Goal: Task Accomplishment & Management: Complete application form

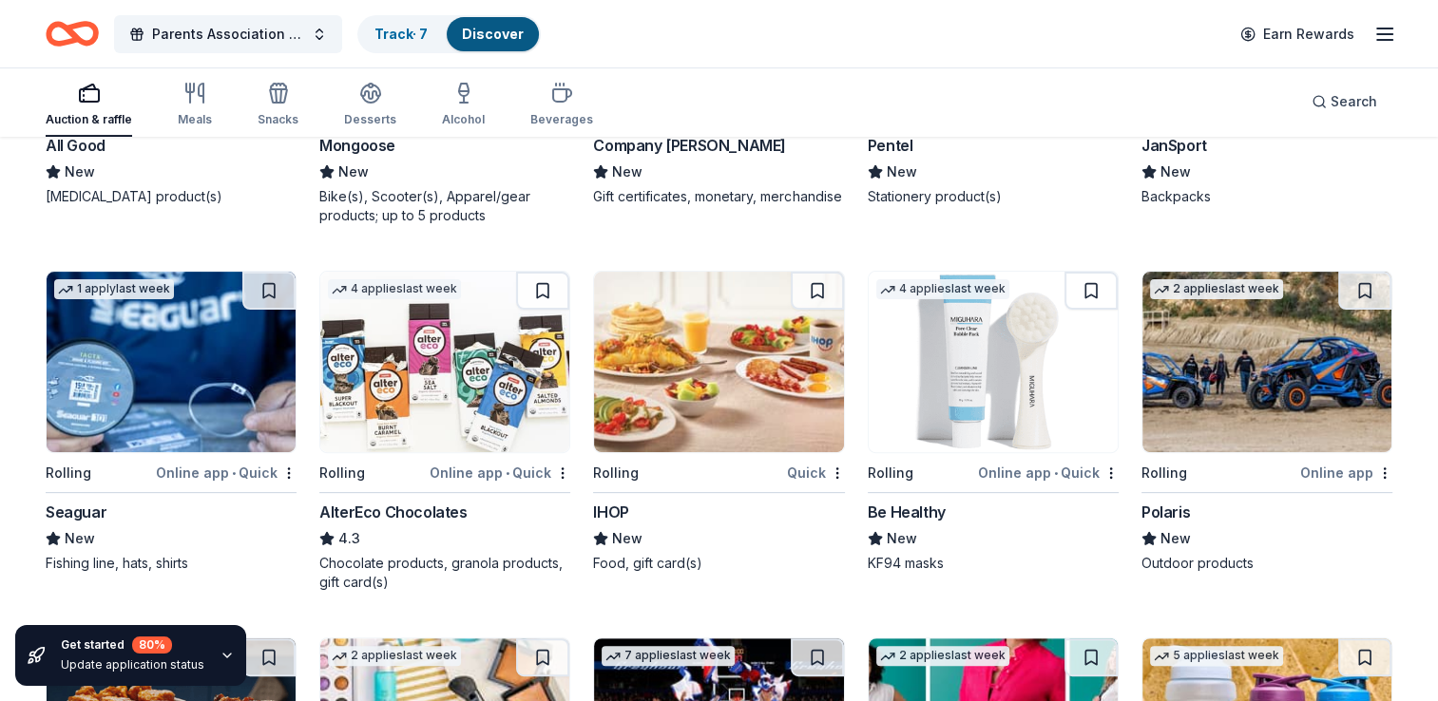
scroll to position [7750, 0]
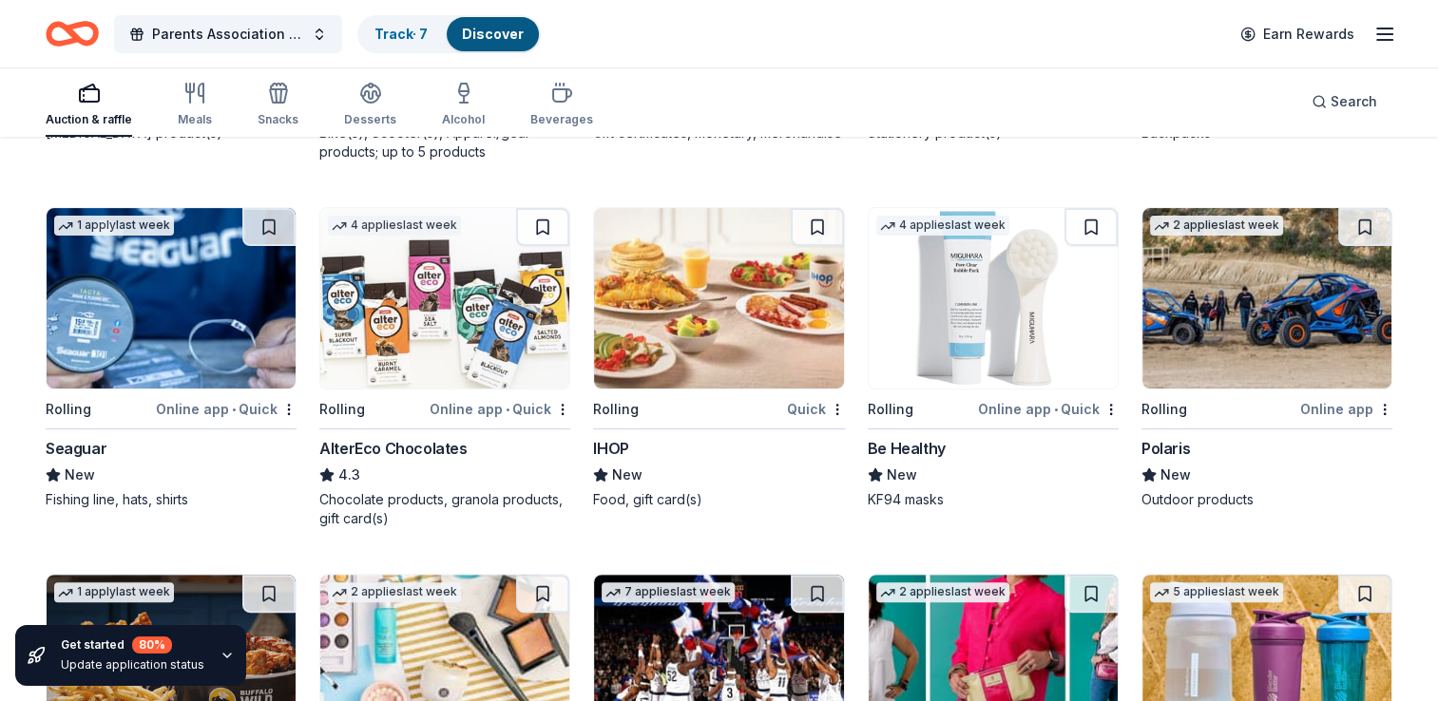
click at [167, 331] on img at bounding box center [171, 298] width 249 height 181
click at [461, 355] on img at bounding box center [444, 298] width 249 height 181
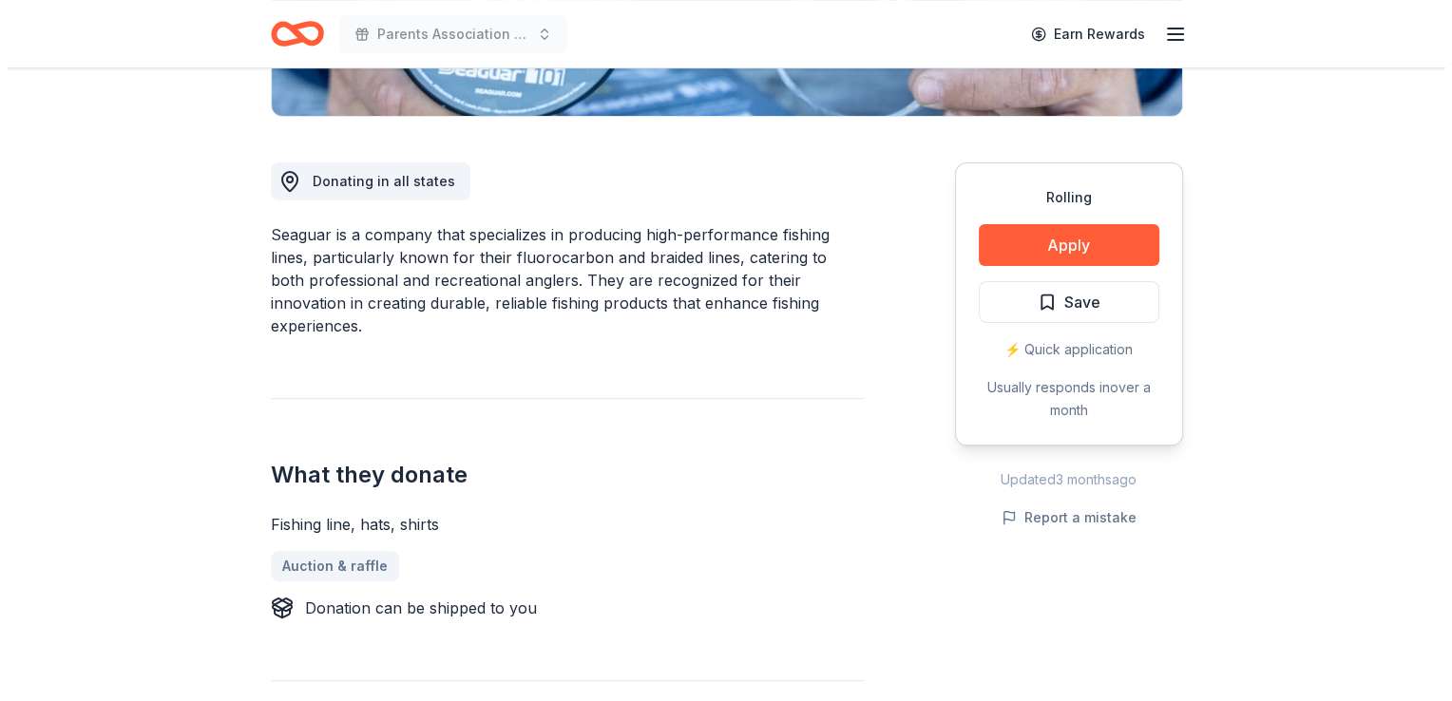
scroll to position [448, 0]
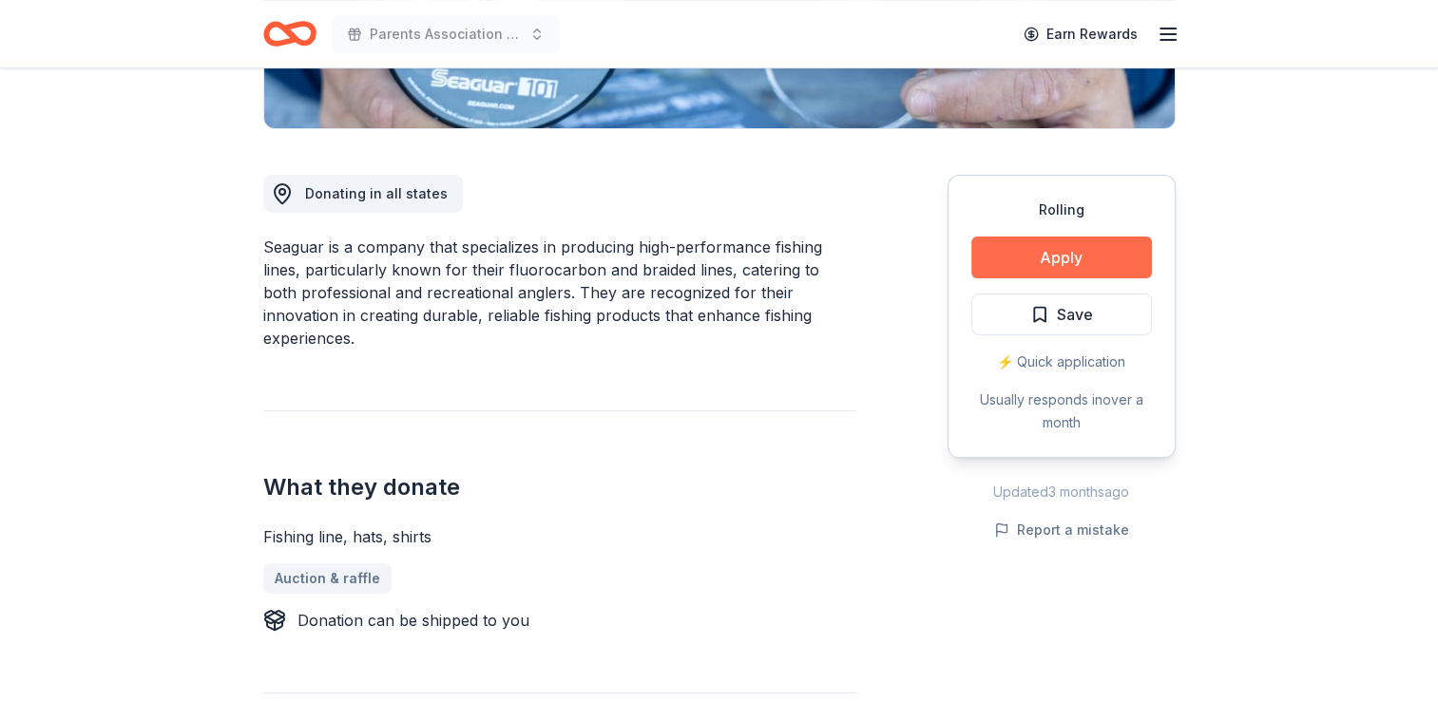
click at [1116, 245] on button "Apply" at bounding box center [1061, 258] width 181 height 42
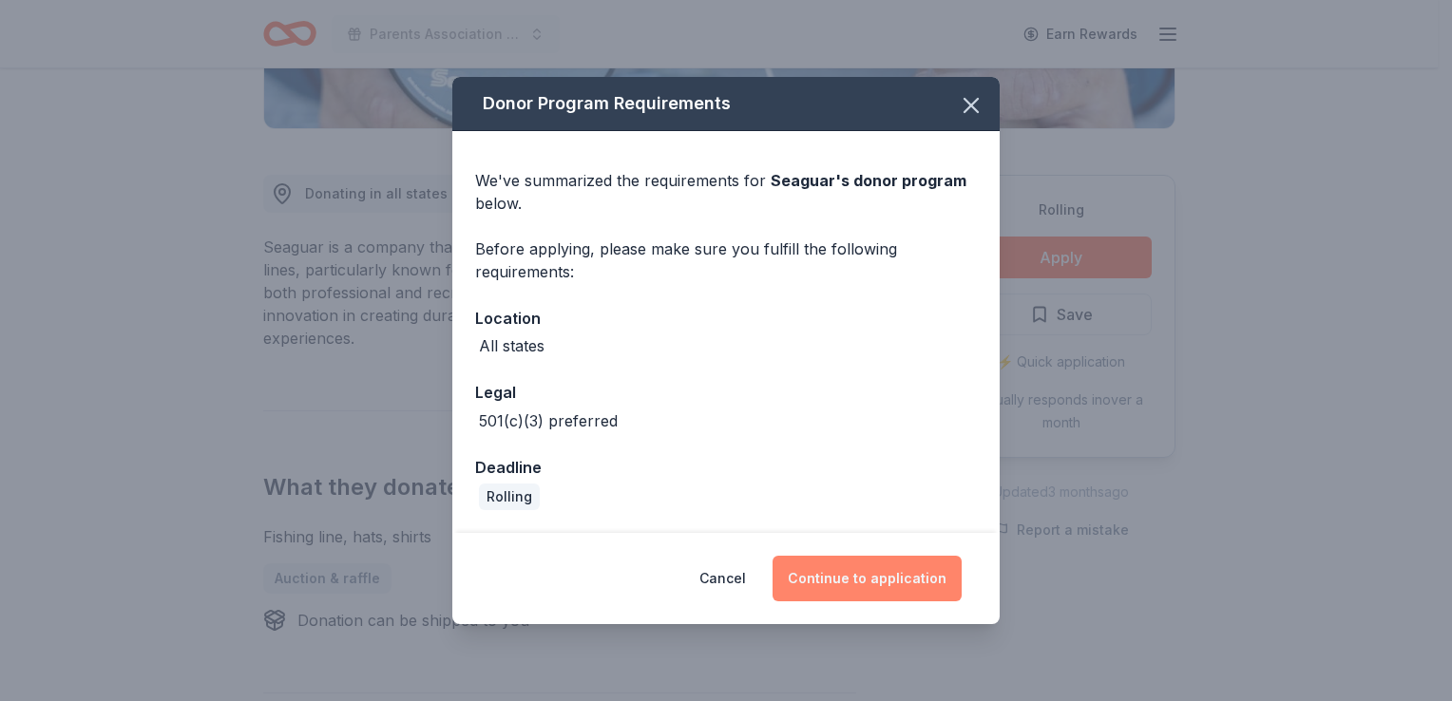
click at [808, 580] on button "Continue to application" at bounding box center [866, 579] width 189 height 46
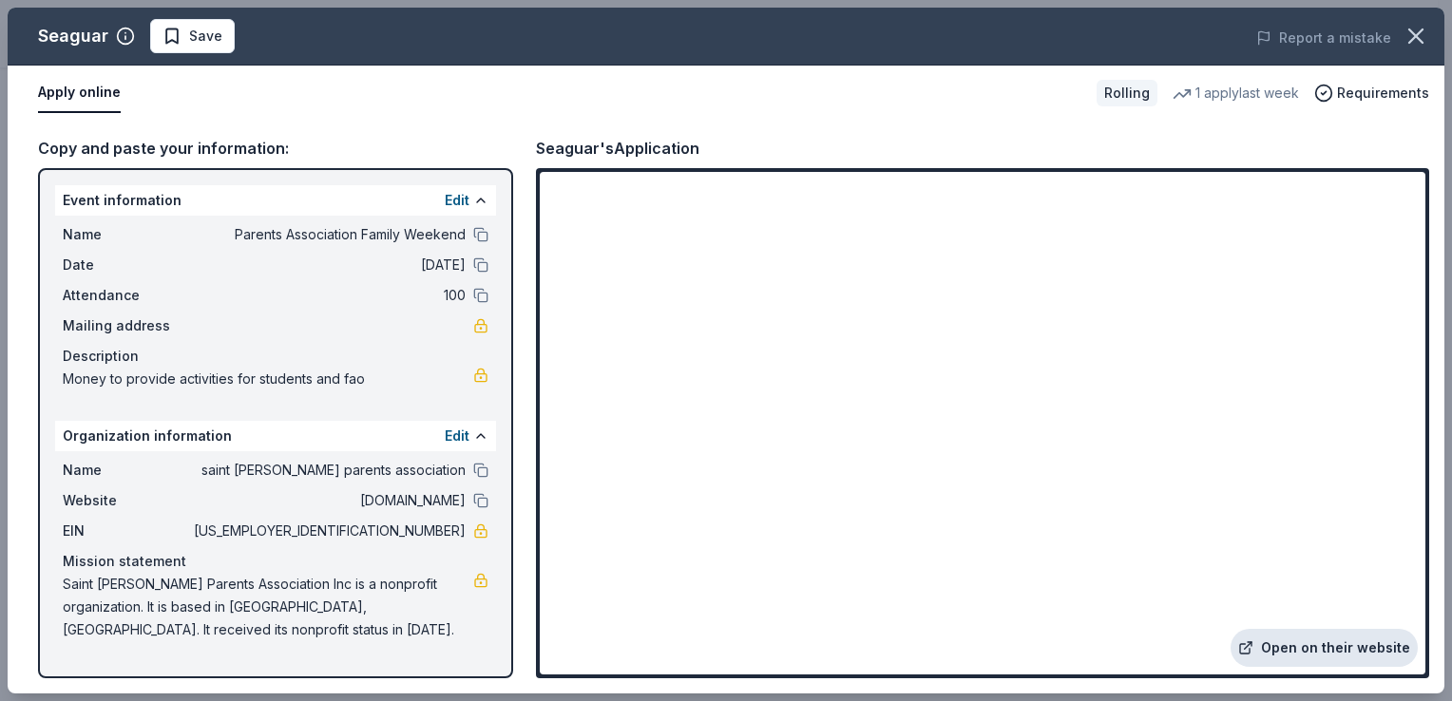
click at [1306, 644] on link "Open on their website" at bounding box center [1323, 648] width 187 height 38
click at [1295, 641] on link "Open on their website" at bounding box center [1323, 648] width 187 height 38
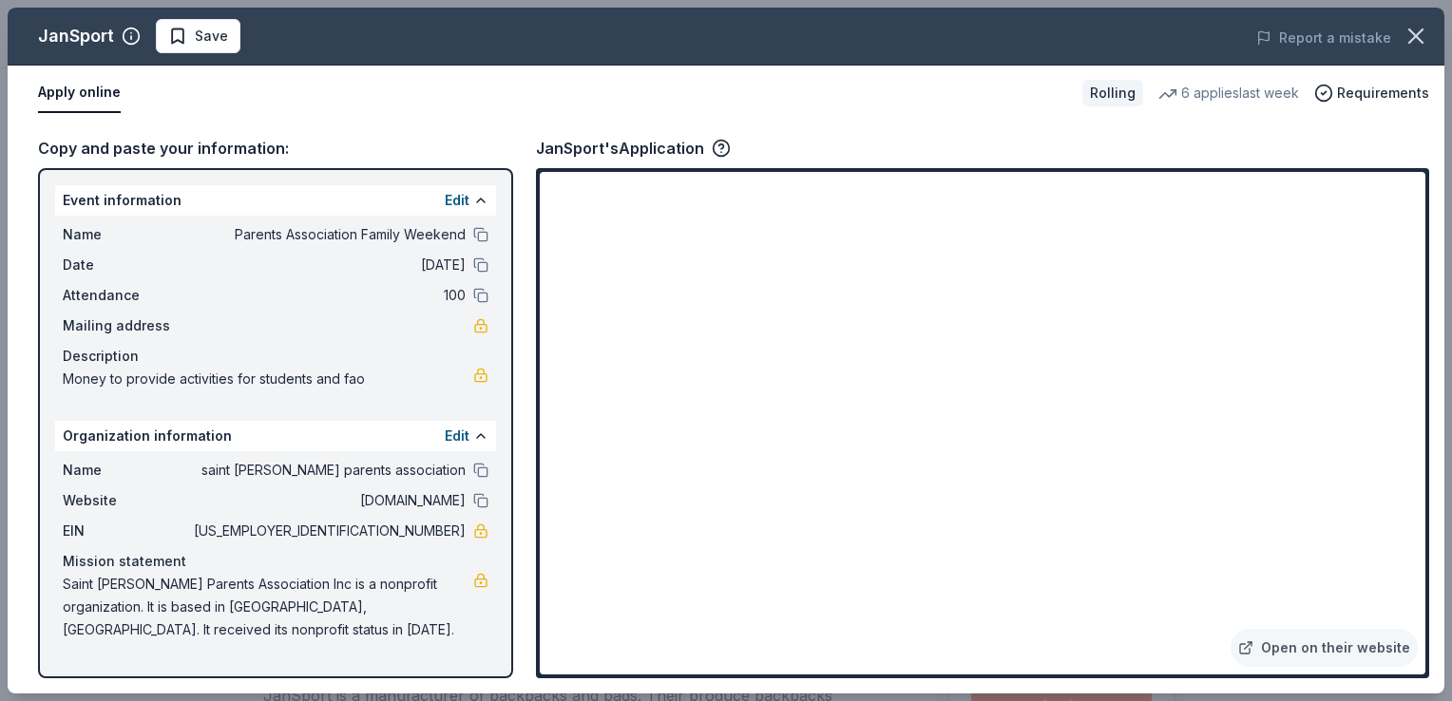
scroll to position [342, 0]
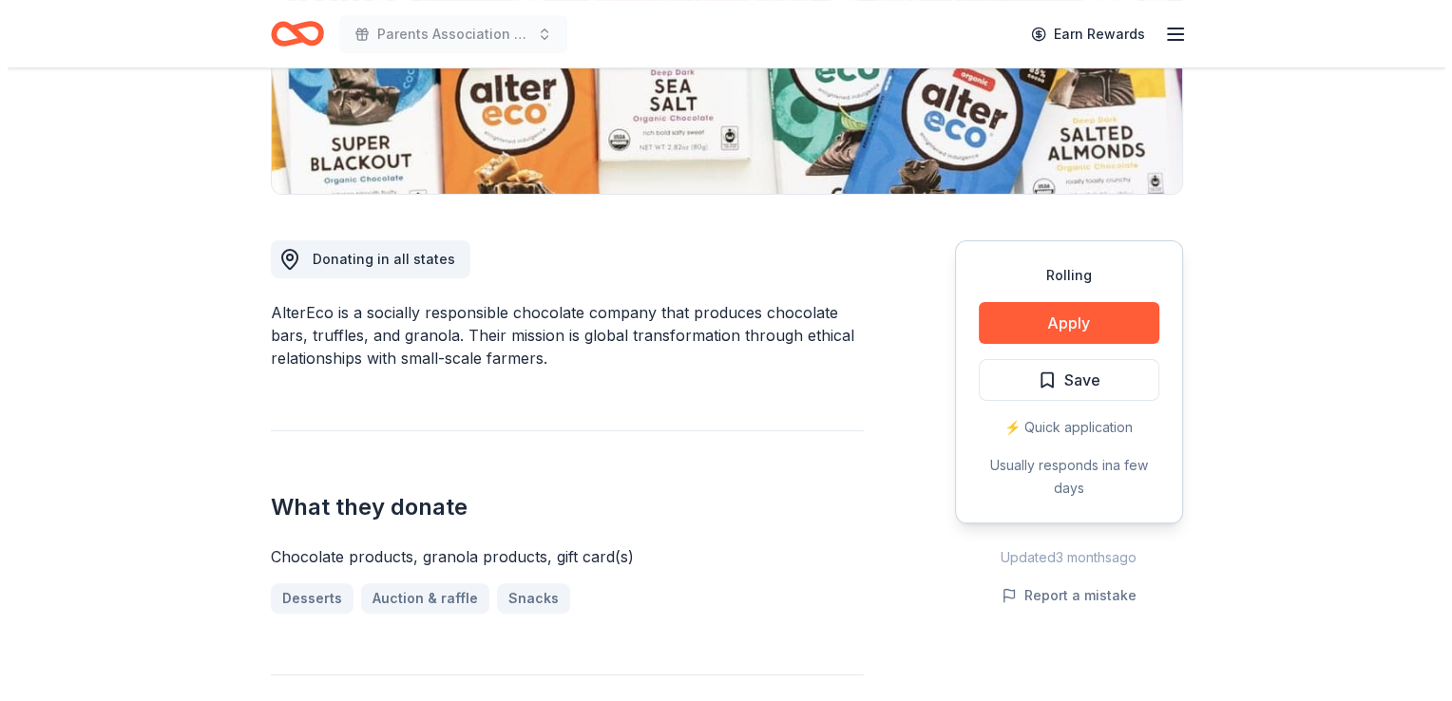
scroll to position [386, 0]
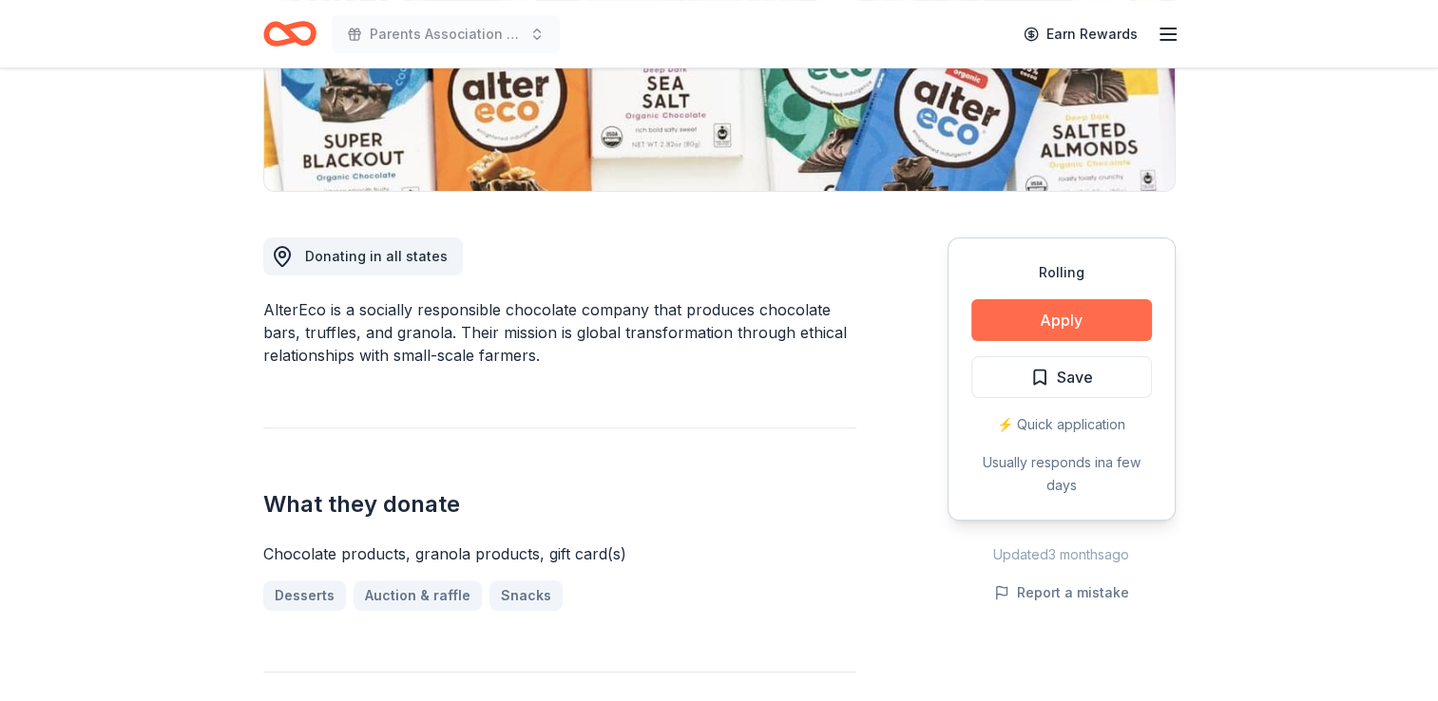
click at [1117, 315] on button "Apply" at bounding box center [1061, 320] width 181 height 42
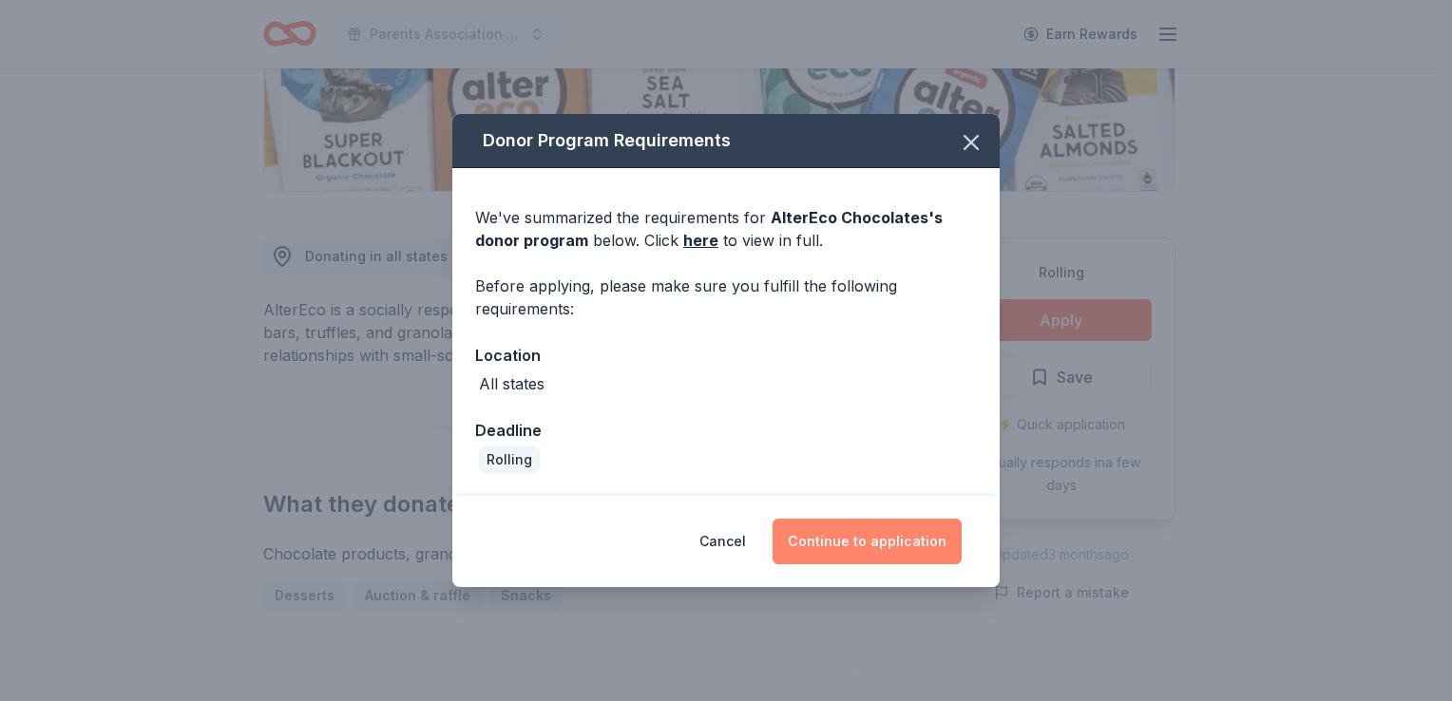
click at [934, 524] on button "Continue to application" at bounding box center [866, 542] width 189 height 46
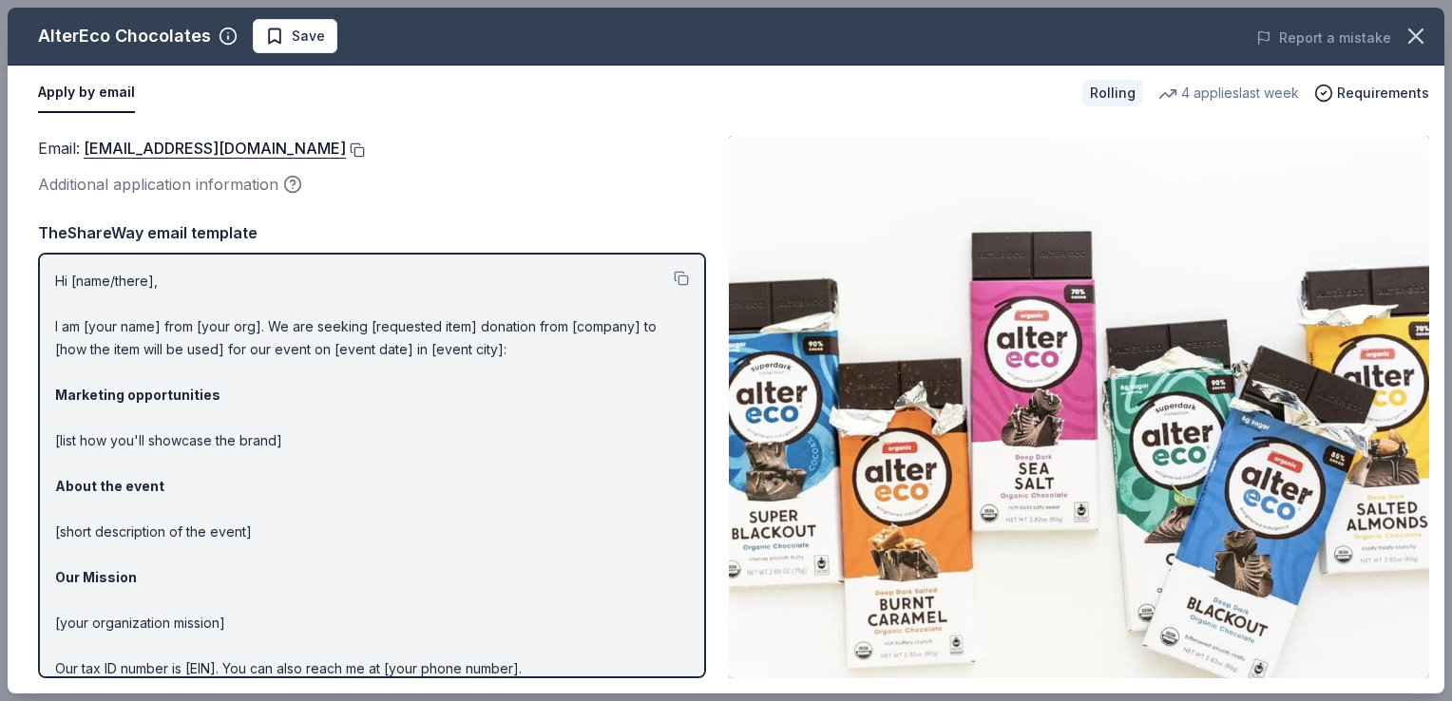
click at [346, 149] on button at bounding box center [355, 150] width 19 height 15
click at [346, 146] on button at bounding box center [355, 150] width 19 height 15
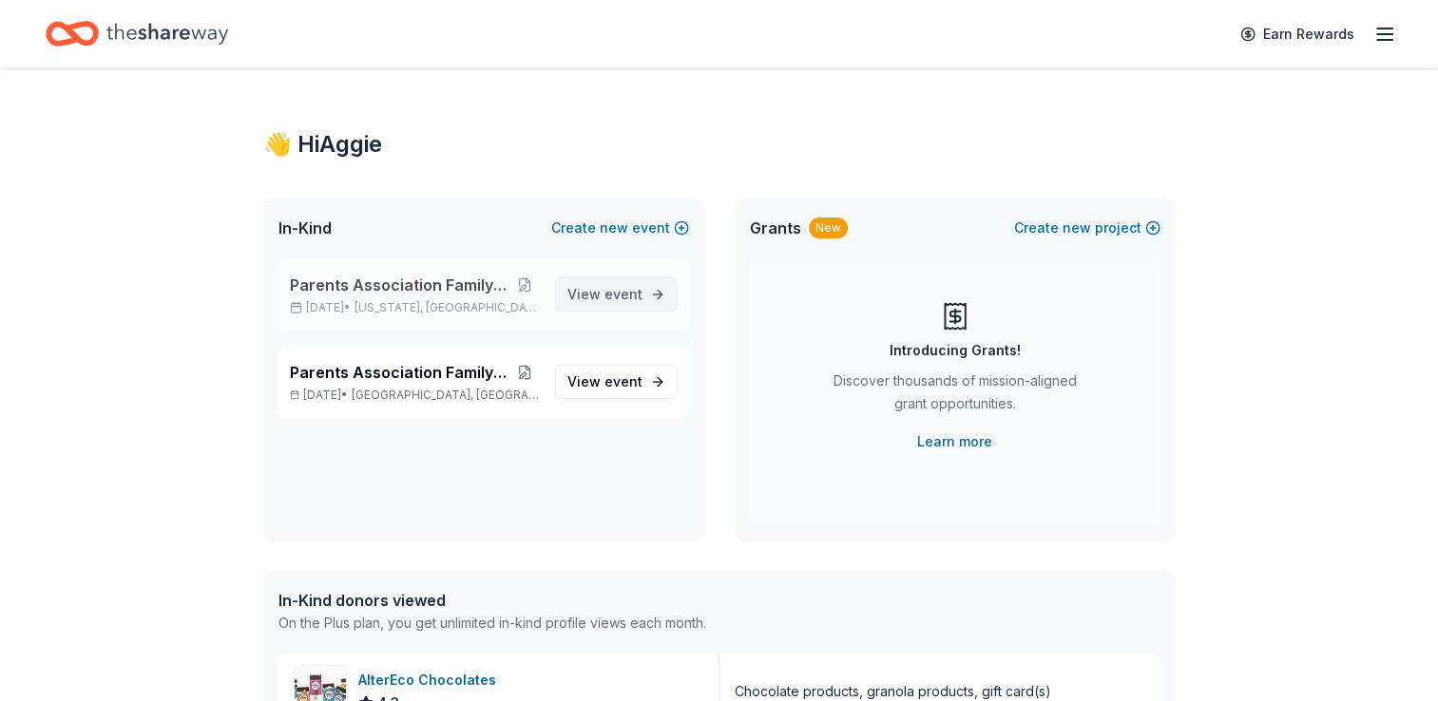
click at [589, 295] on span "View event" at bounding box center [604, 294] width 75 height 23
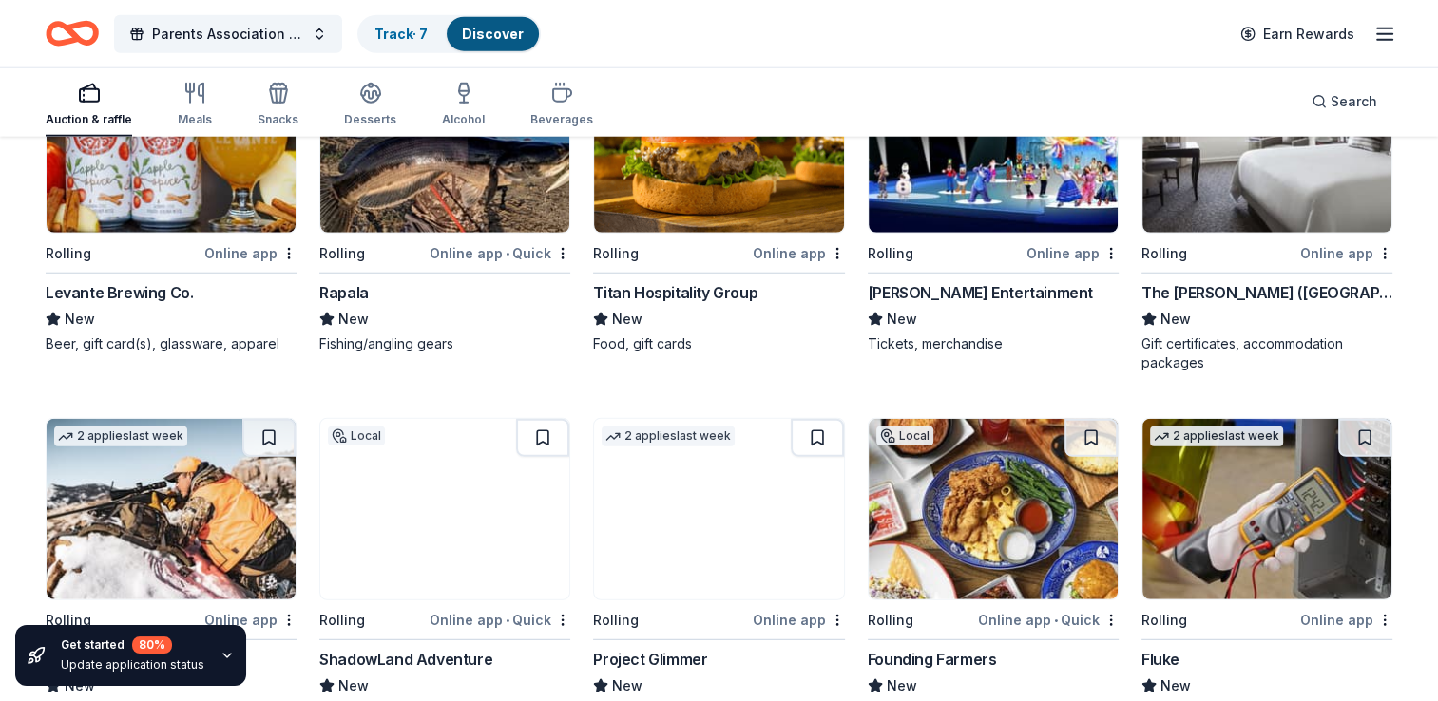
scroll to position [4991, 0]
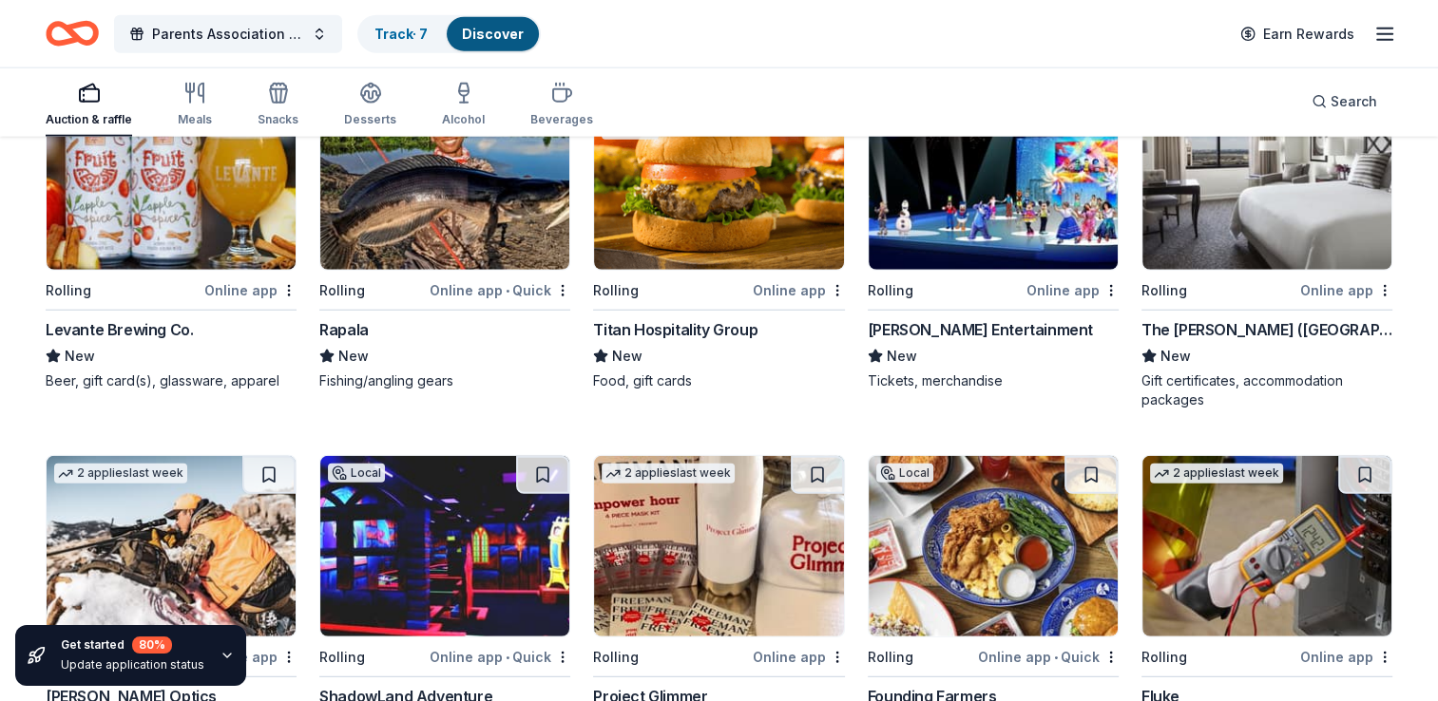
click at [1283, 255] on img at bounding box center [1266, 179] width 249 height 181
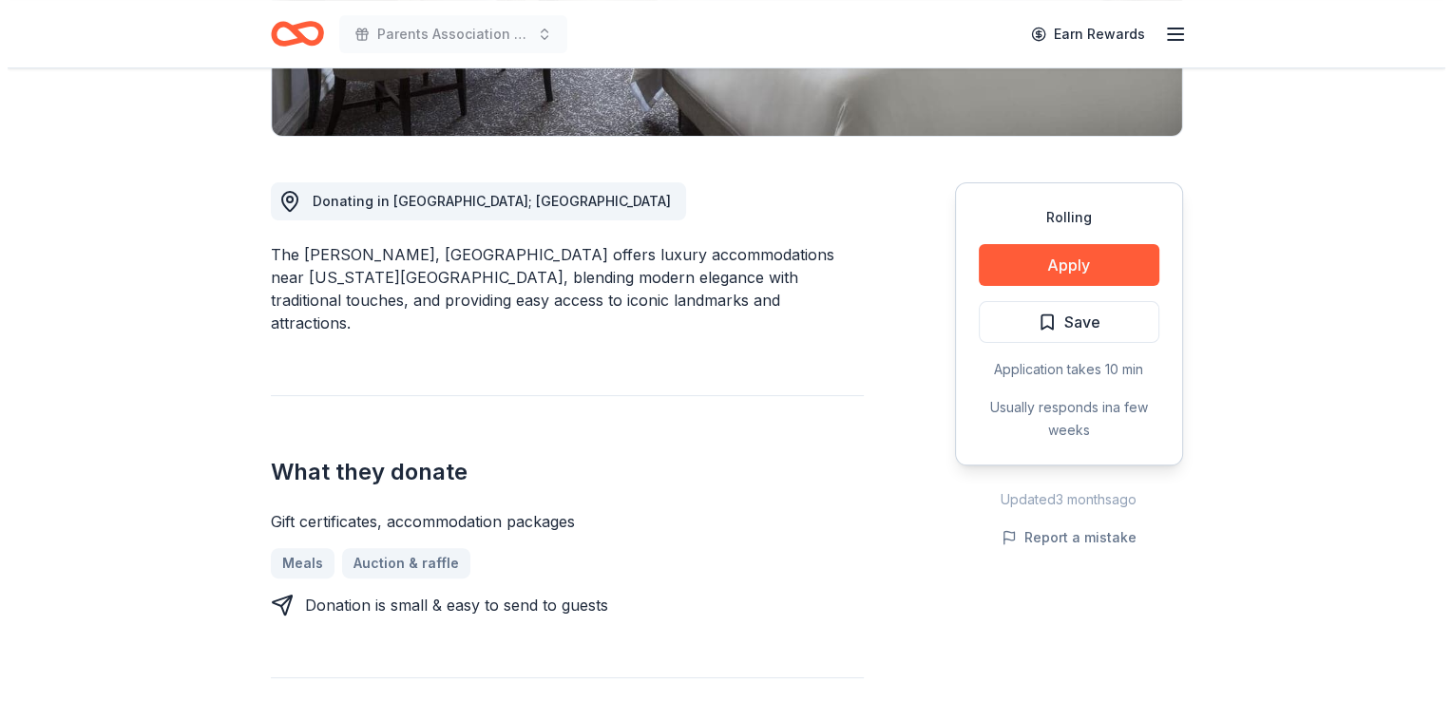
scroll to position [435, 0]
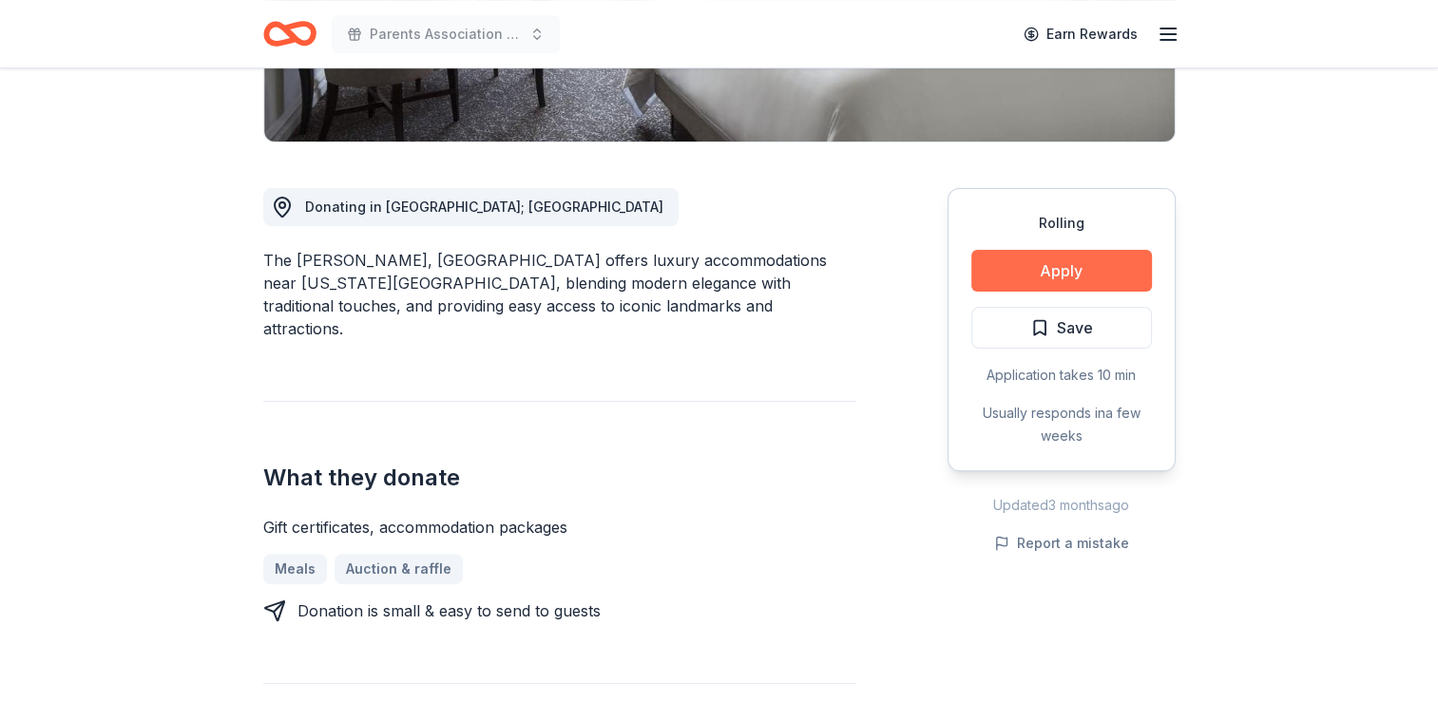
click at [1023, 260] on button "Apply" at bounding box center [1061, 271] width 181 height 42
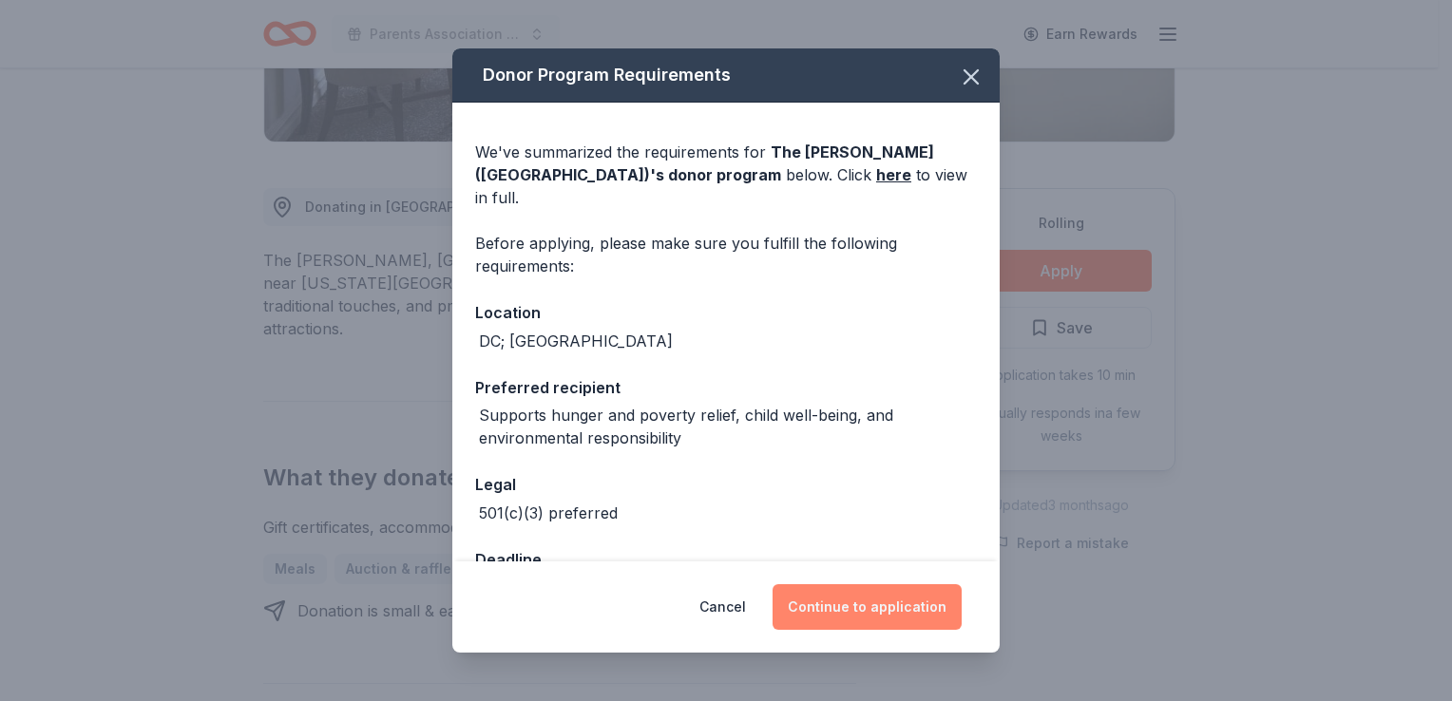
click at [846, 613] on button "Continue to application" at bounding box center [866, 607] width 189 height 46
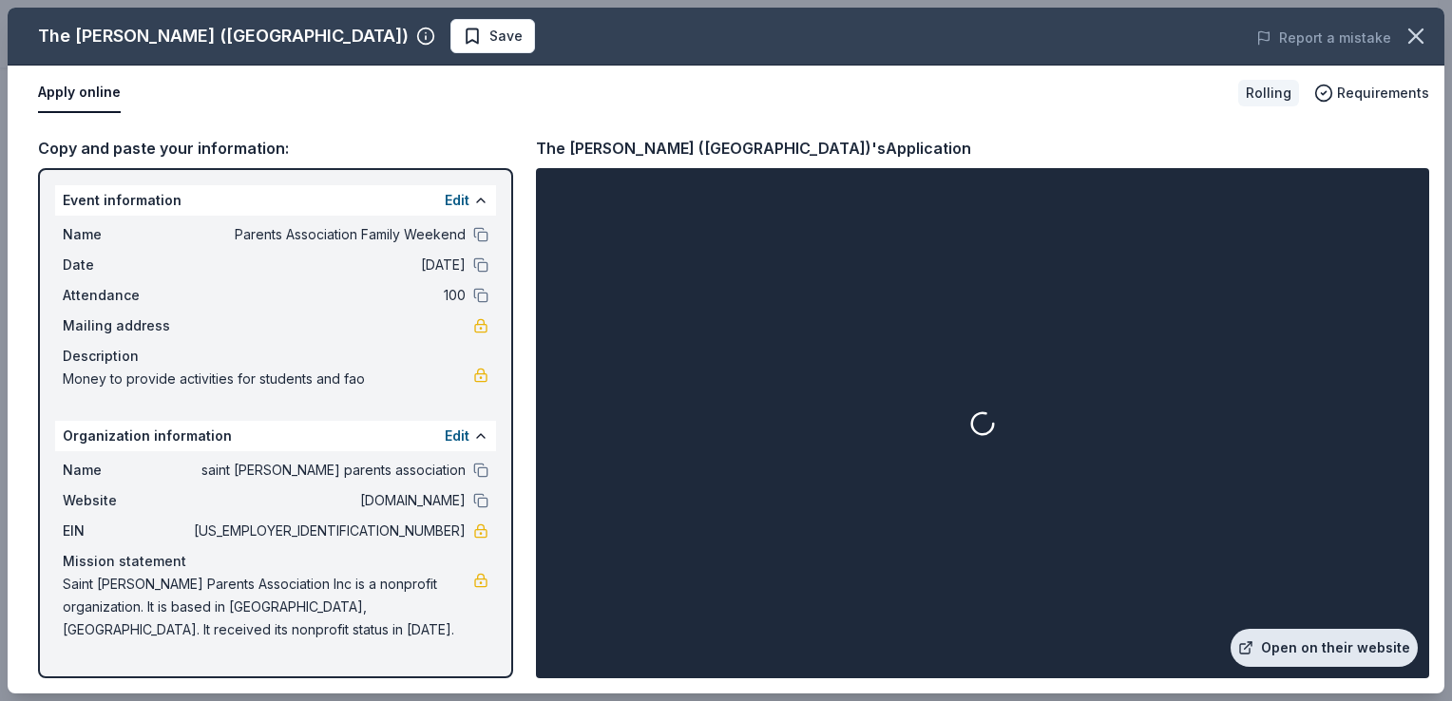
click at [1264, 640] on link "Open on their website" at bounding box center [1323, 648] width 187 height 38
